Goal: Find specific page/section: Find specific page/section

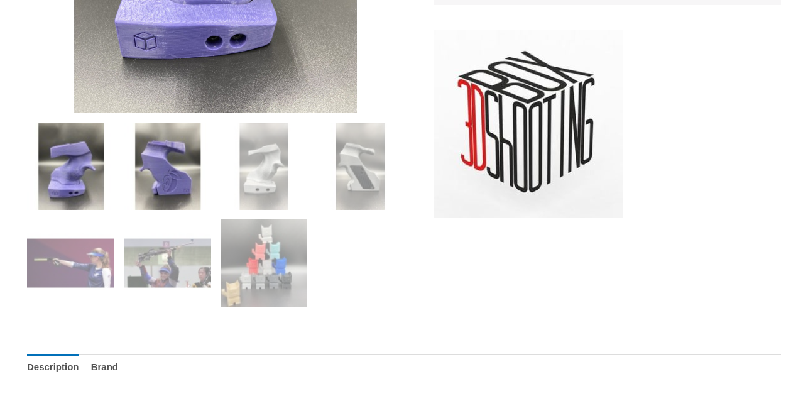
scroll to position [434, 1]
click at [178, 185] on img at bounding box center [167, 165] width 87 height 87
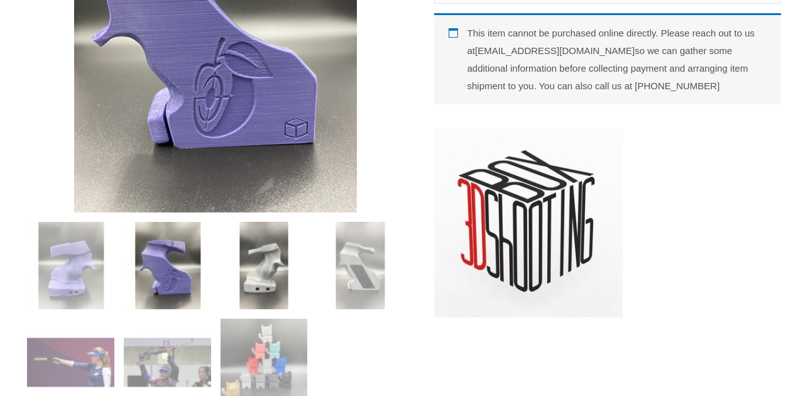
scroll to position [334, 1]
click at [261, 261] on img at bounding box center [263, 265] width 87 height 87
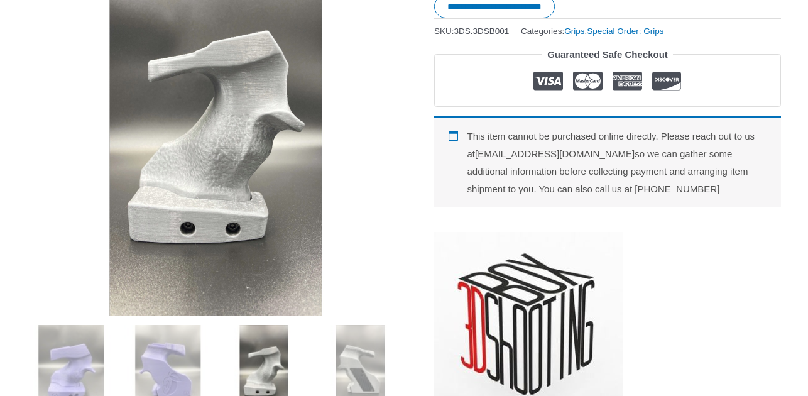
scroll to position [231, 0]
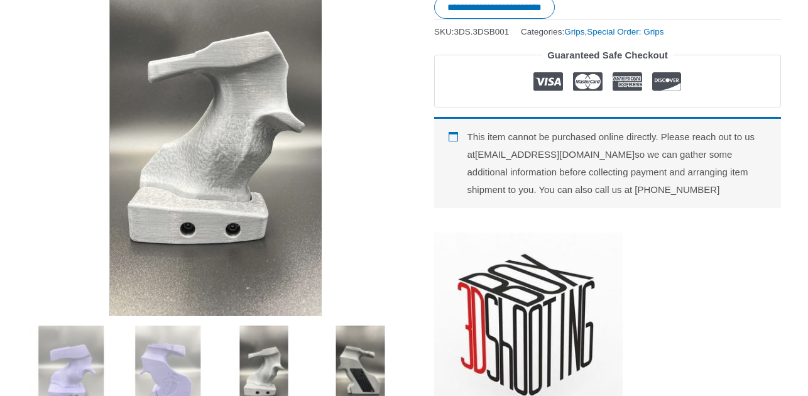
click at [359, 372] on img at bounding box center [360, 368] width 87 height 87
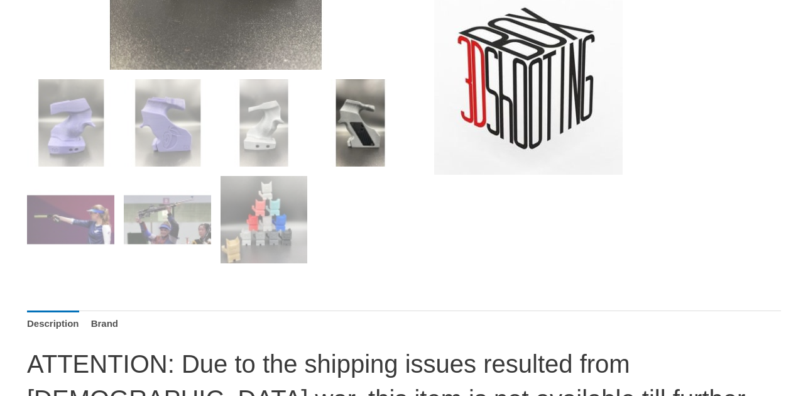
scroll to position [477, 0]
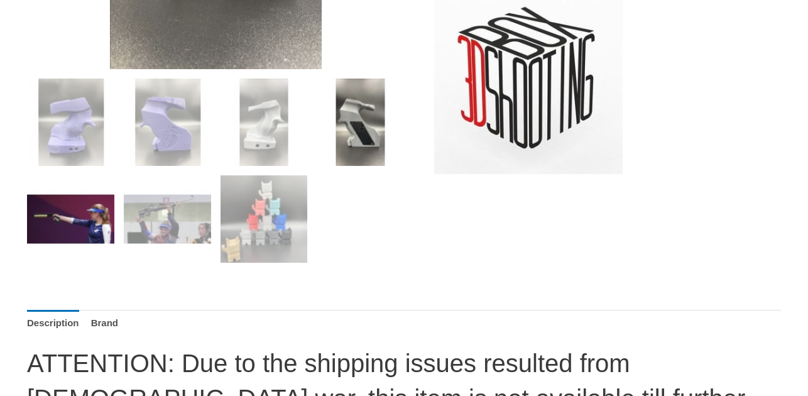
click at [87, 224] on img at bounding box center [70, 218] width 87 height 87
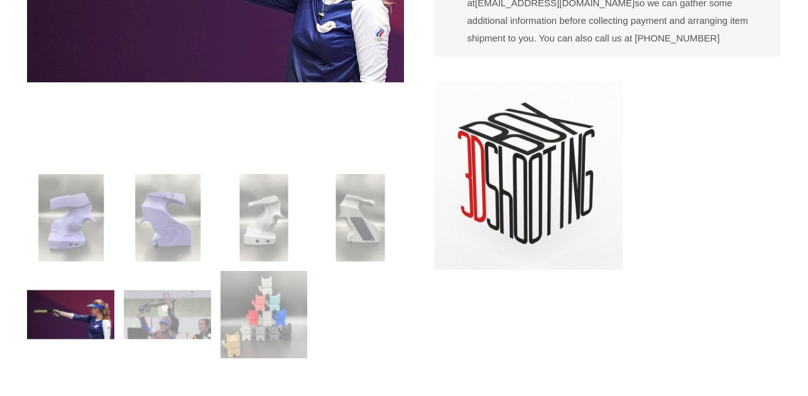
scroll to position [384, 0]
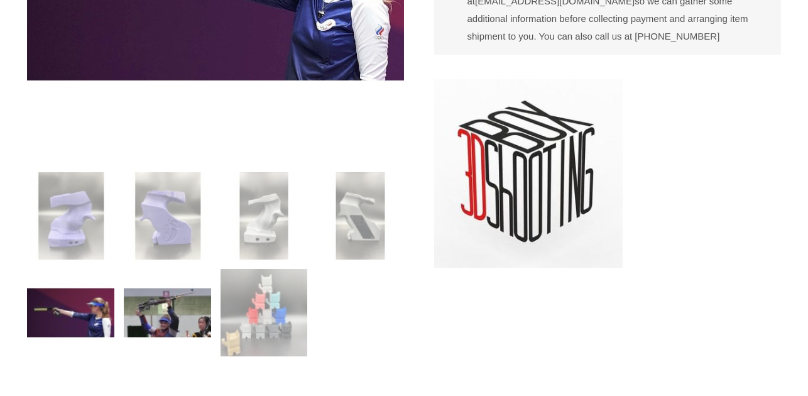
click at [166, 323] on img at bounding box center [167, 312] width 87 height 87
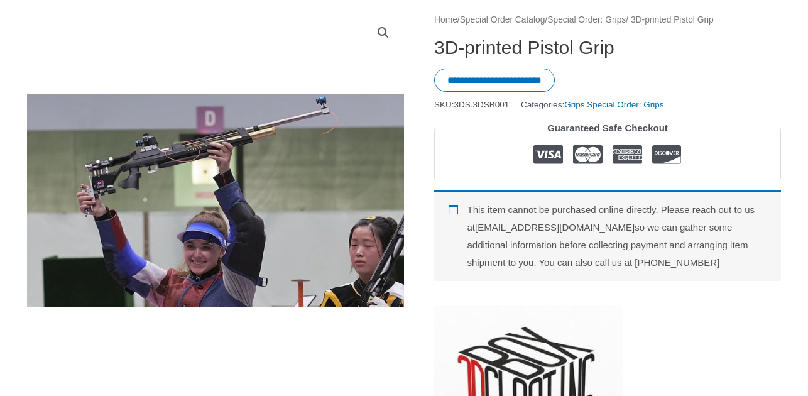
scroll to position [176, 0]
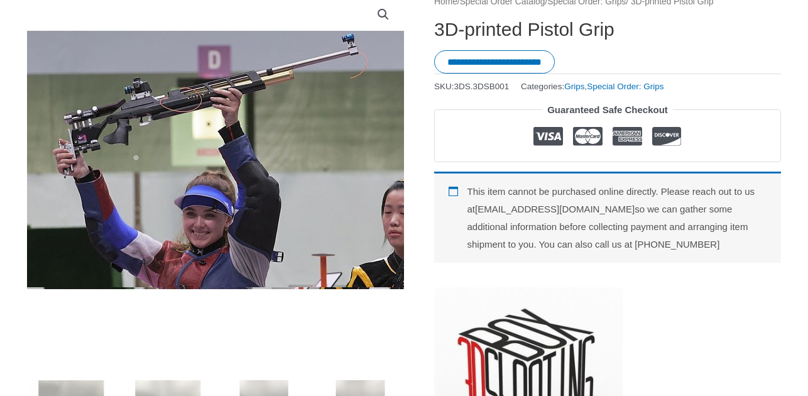
click at [190, 110] on img at bounding box center [221, 159] width 454 height 256
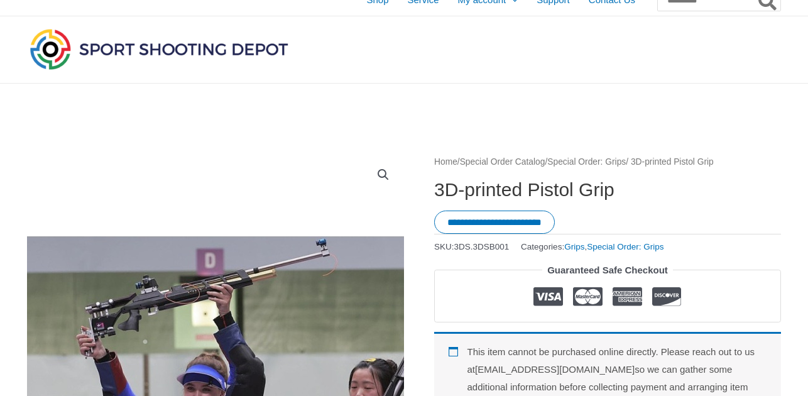
scroll to position [15, 0]
click at [605, 163] on link "Special Order: Grips" at bounding box center [586, 162] width 79 height 9
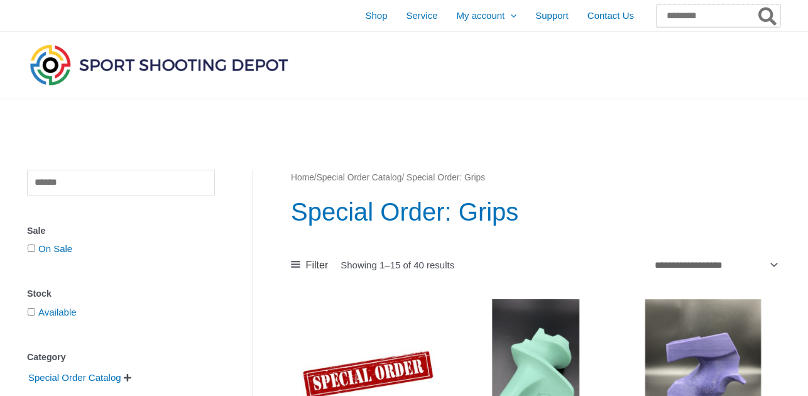
click at [665, 20] on input "Search for:" at bounding box center [718, 15] width 124 height 23
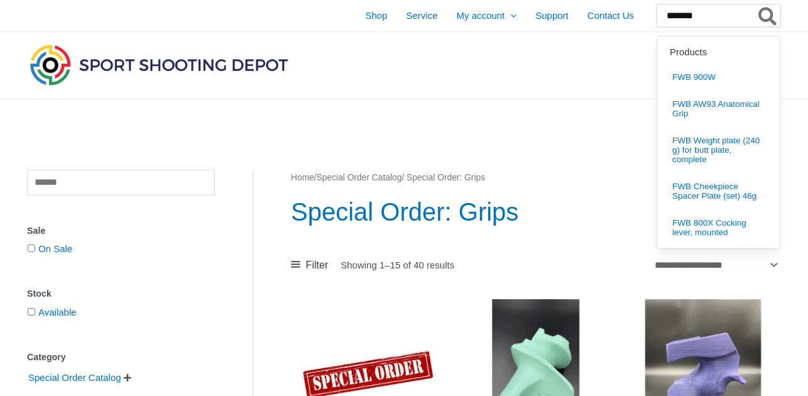
type input "*******"
click at [768, 16] on button "Search" at bounding box center [768, 15] width 24 height 23
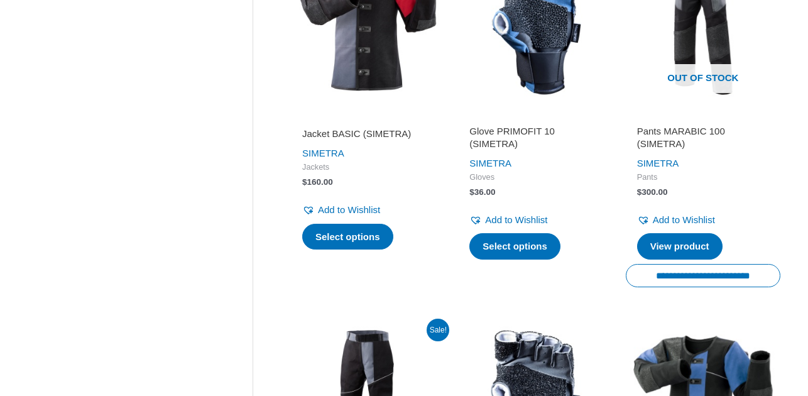
scroll to position [666, 0]
